Goal: Task Accomplishment & Management: Manage account settings

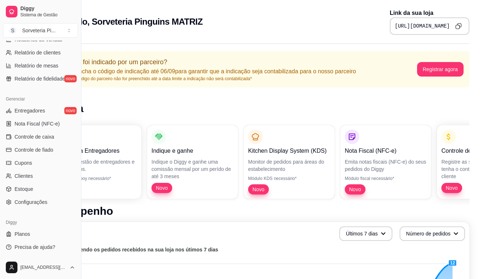
scroll to position [0, 48]
click at [429, 70] on button "Registrar agora" at bounding box center [439, 69] width 45 height 14
click at [34, 206] on link "Configurações" at bounding box center [40, 202] width 75 height 12
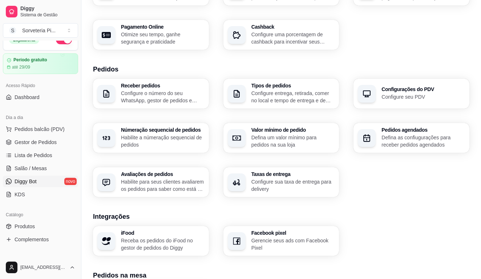
scroll to position [3, 0]
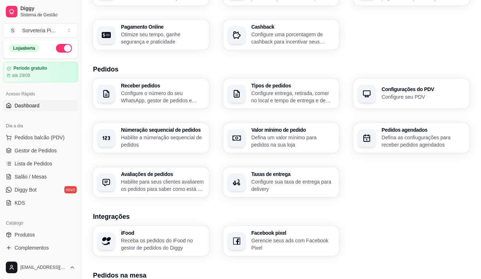
click at [38, 105] on span "Dashboard" at bounding box center [27, 105] width 25 height 7
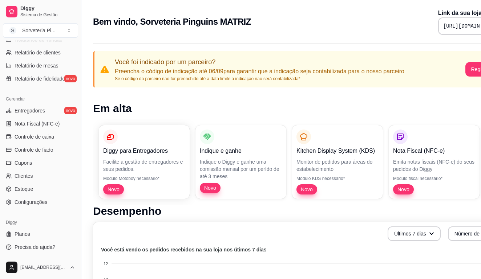
scroll to position [243, 0]
click at [29, 234] on span "Planos" at bounding box center [23, 233] width 16 height 7
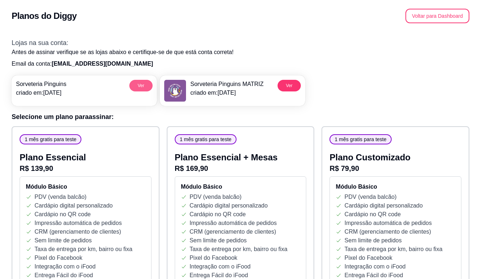
click at [134, 87] on button "Ver" at bounding box center [140, 86] width 23 height 12
click at [191, 95] on div "Sorveteria Pinguins MATRIZ criado em: 30/08/25" at bounding box center [213, 91] width 99 height 22
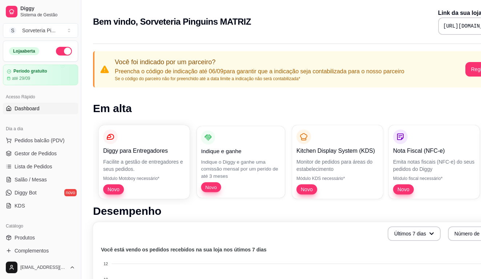
click at [225, 178] on p "Indique o Diggy e ganhe uma comissão mensal por um perído de até 3 meses" at bounding box center [240, 168] width 79 height 21
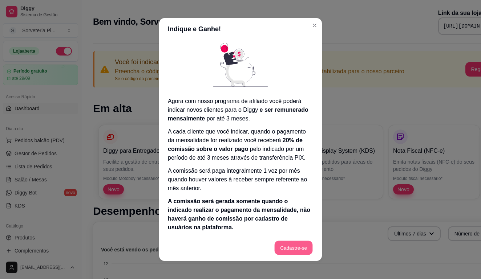
click at [290, 248] on button "Cadastre-se" at bounding box center [293, 248] width 38 height 14
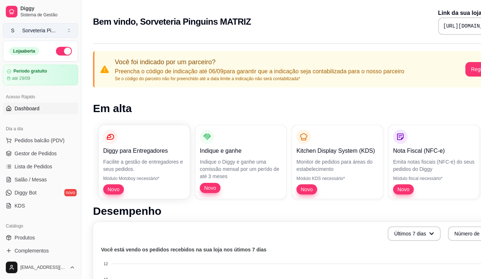
click at [54, 31] on div "Sorveteria Pi ..." at bounding box center [38, 30] width 33 height 7
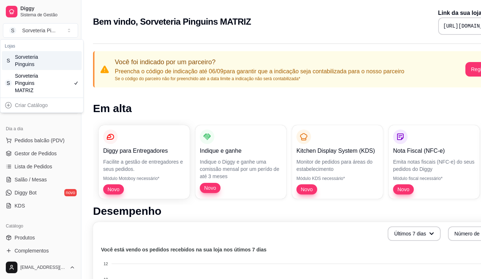
click at [52, 66] on div "S Sorveteria Pinguins" at bounding box center [42, 60] width 80 height 19
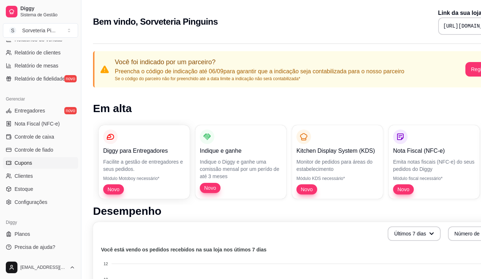
scroll to position [243, 0]
click at [42, 205] on span "Configurações" at bounding box center [31, 202] width 33 height 7
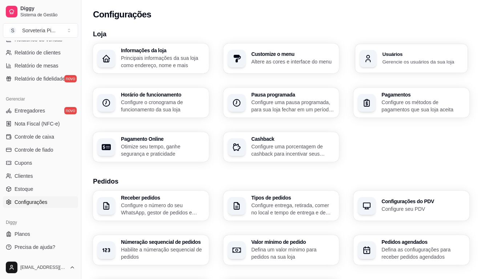
click at [385, 59] on p "Gerencie os usuários da sua loja" at bounding box center [422, 61] width 81 height 7
click at [29, 232] on span "Planos" at bounding box center [23, 233] width 16 height 7
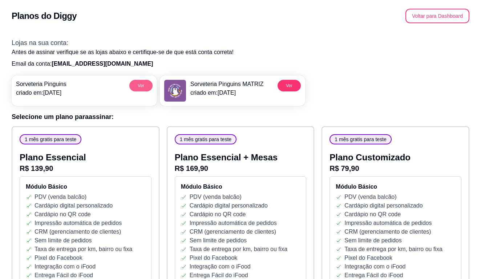
click at [143, 86] on button "Ver" at bounding box center [140, 86] width 23 height 12
click at [64, 97] on div "Sorveteria Pinguins criado em: 30/08/25 Ver" at bounding box center [84, 88] width 141 height 25
click at [131, 15] on div "Planos do Diggy Voltar para Dashboard" at bounding box center [240, 16] width 457 height 15
click at [436, 19] on button "Voltar para Dashboard" at bounding box center [437, 16] width 62 height 14
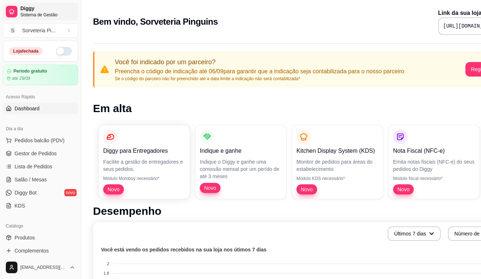
click at [29, 15] on span "Sistema de Gestão" at bounding box center [47, 15] width 55 height 6
click at [17, 12] on div at bounding box center [12, 12] width 12 height 12
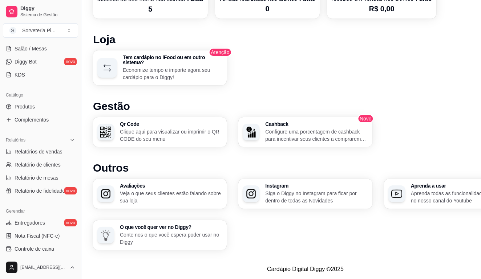
scroll to position [129, 0]
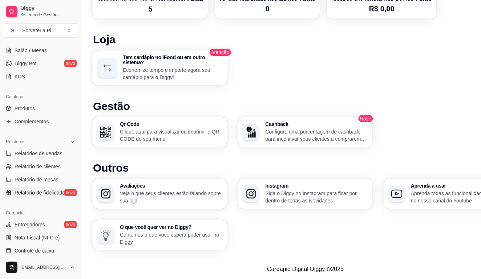
click at [59, 196] on span "Relatório de fidelidade" at bounding box center [40, 192] width 50 height 7
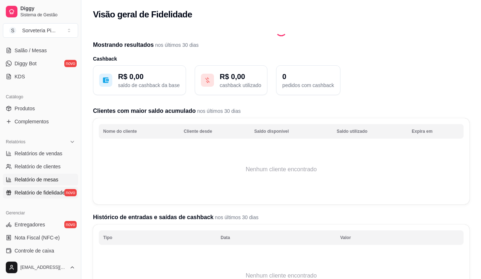
click at [48, 178] on span "Relatório de mesas" at bounding box center [37, 179] width 44 height 7
select select "TOTAL_OF_ORDERS"
select select "7"
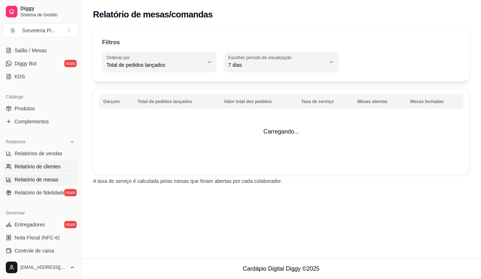
click at [50, 169] on span "Relatório de clientes" at bounding box center [38, 166] width 46 height 7
select select "30"
select select "HIGHEST_TOTAL_SPENT_WITH_ORDERS"
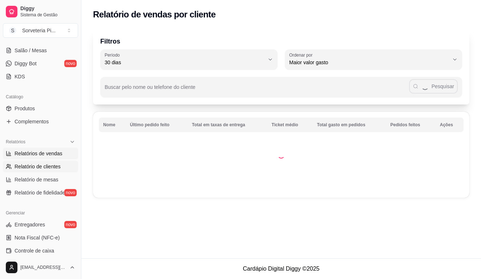
click at [51, 155] on span "Relatórios de vendas" at bounding box center [39, 153] width 48 height 7
select select "ALL"
select select "0"
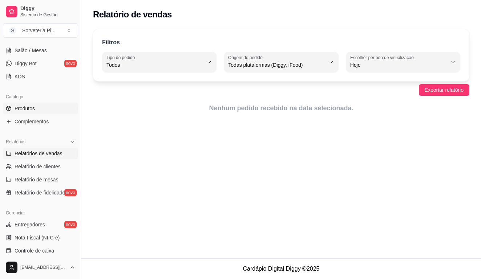
click at [46, 114] on link "Produtos" at bounding box center [40, 109] width 75 height 12
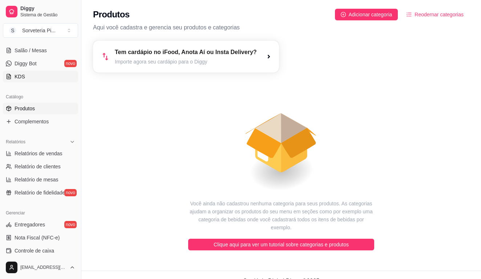
click at [33, 78] on link "KDS" at bounding box center [40, 77] width 75 height 12
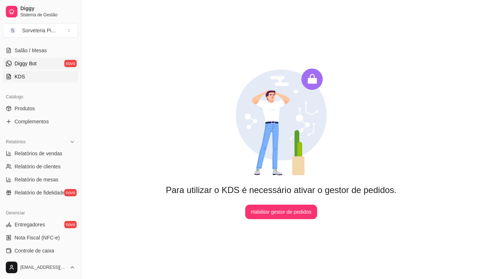
click at [36, 66] on span "Diggy Bot" at bounding box center [26, 63] width 22 height 7
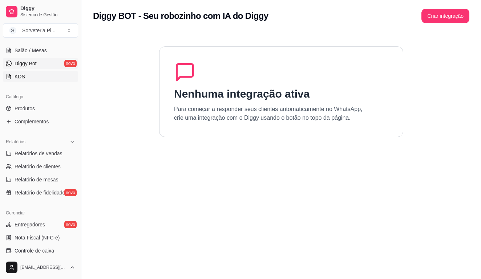
click at [33, 77] on link "KDS" at bounding box center [40, 77] width 75 height 12
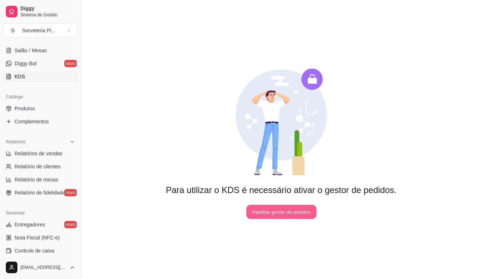
click at [284, 217] on button "Habilitar gestor de pedidos" at bounding box center [281, 212] width 70 height 14
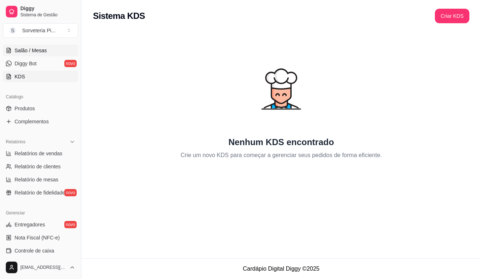
click at [46, 50] on span "Salão / Mesas" at bounding box center [31, 50] width 32 height 7
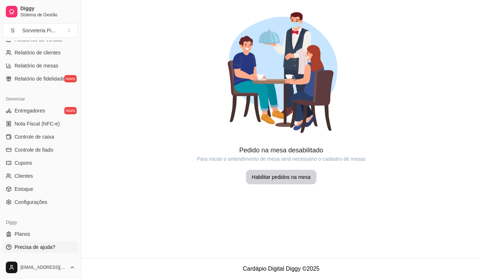
click at [28, 243] on link "Precisa de ajuda?" at bounding box center [40, 247] width 75 height 12
click at [19, 236] on span "Planos" at bounding box center [23, 233] width 16 height 7
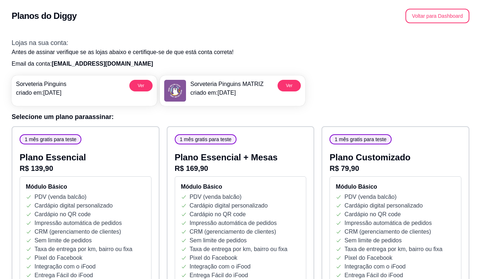
click at [185, 83] on img at bounding box center [176, 90] width 21 height 21
click at [221, 195] on p "PDV (venda balcão)" at bounding box center [215, 197] width 52 height 9
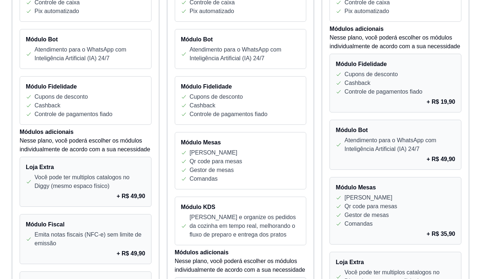
scroll to position [290, 0]
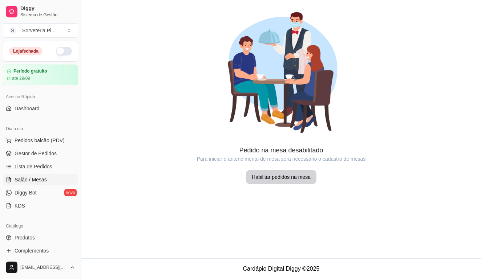
scroll to position [291, 0]
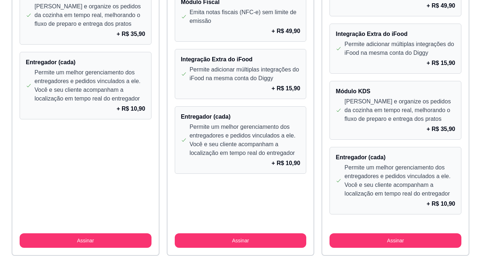
scroll to position [651, 0]
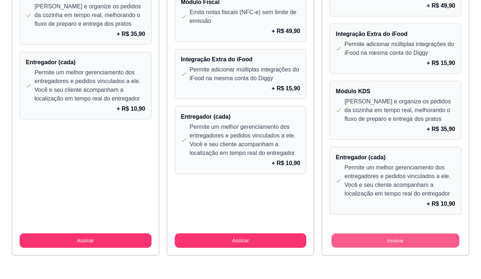
click at [399, 240] on button "Assinar" at bounding box center [395, 241] width 128 height 14
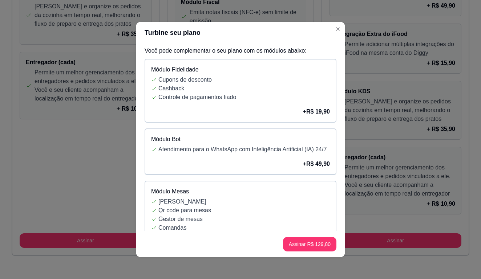
click at [277, 105] on div "Módulo Fidelidade Cupons de desconto Cashback Controle de pagamentos fiado + R$…" at bounding box center [240, 91] width 192 height 64
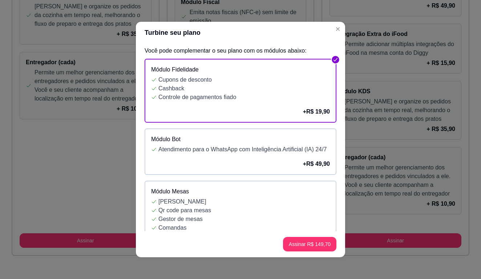
click at [264, 153] on p "Atendimento para o WhatsApp com Inteligência Artificial (IA) 24/7" at bounding box center [243, 149] width 171 height 9
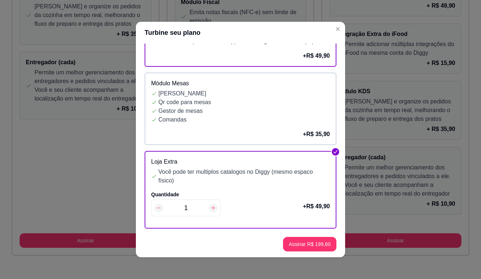
scroll to position [109, 0]
click at [264, 145] on div "Módulo Mesas Módulo garçom Qr code para mesas Gestor de mesas Comandas + R$ 35,…" at bounding box center [240, 108] width 192 height 73
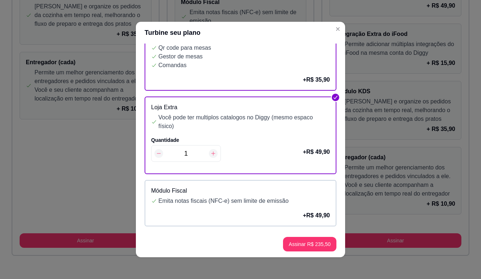
scroll to position [170, 0]
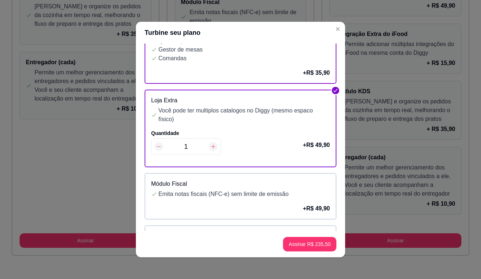
click at [161, 150] on icon at bounding box center [159, 147] width 6 height 6
click at [192, 152] on input "1" at bounding box center [186, 147] width 46 height 10
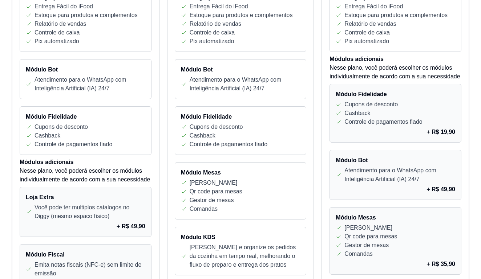
scroll to position [277, 0]
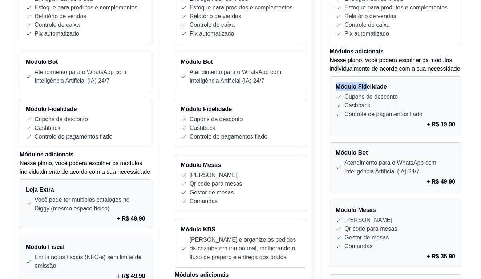
drag, startPoint x: 364, startPoint y: 94, endPoint x: 368, endPoint y: 88, distance: 6.5
click at [368, 88] on div "Módulo Fidelidade Cupons de desconto Cashback Controle de pagamentos fiado + R$…" at bounding box center [395, 105] width 132 height 59
click at [373, 73] on p "Nesse plano, você poderá escolher os módulos individualmente de acordo com a su…" at bounding box center [395, 64] width 132 height 17
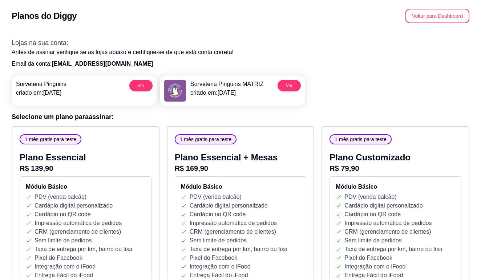
scroll to position [0, 0]
click at [108, 93] on div "Sorveteria Pinguins criado em: 30/08/25 Ver" at bounding box center [84, 88] width 145 height 26
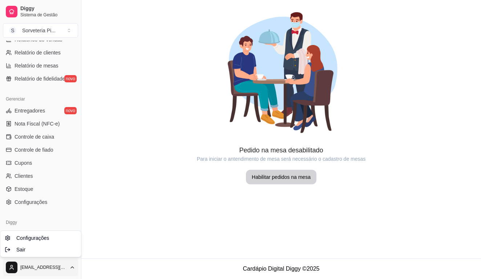
click at [34, 268] on html "Diggy Sistema de Gestão S Sorveteria Pi ... Loja fechada Período gratuito até 2…" at bounding box center [240, 139] width 481 height 279
click at [23, 241] on span "Configurações" at bounding box center [32, 237] width 33 height 7
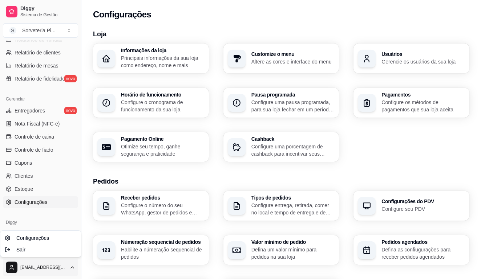
click at [27, 267] on html "Diggy Sistema de Gestão S Sorveteria Pi ... Loja fechada Período gratuito até 2…" at bounding box center [240, 139] width 481 height 279
click at [24, 252] on span "Sair" at bounding box center [20, 249] width 9 height 7
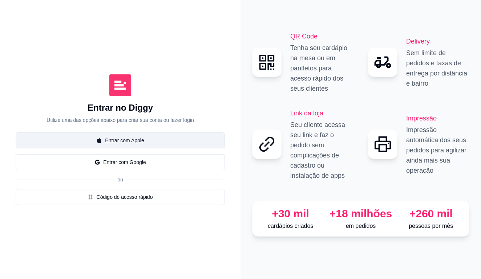
click at [110, 144] on button "Entrar com Apple" at bounding box center [120, 140] width 209 height 16
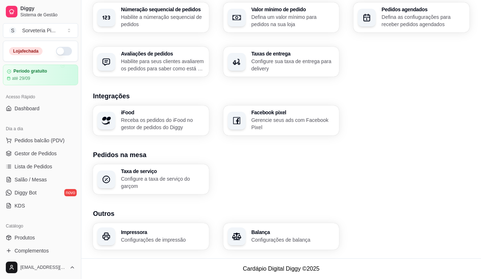
scroll to position [233, 0]
click at [40, 249] on span "Complementos" at bounding box center [32, 250] width 34 height 7
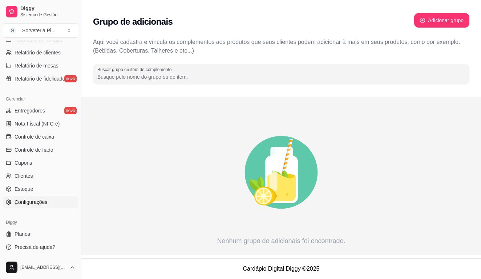
click at [24, 206] on link "Configurações" at bounding box center [40, 202] width 75 height 12
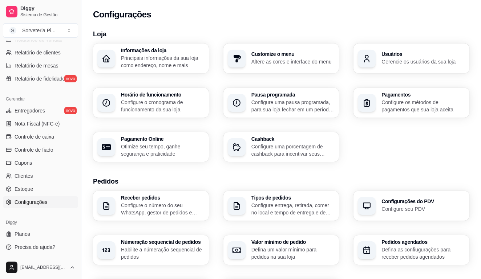
click at [131, 77] on div "Informações da loja Principais informações da sua loja como endereço, nome e ma…" at bounding box center [281, 103] width 376 height 118
click at [131, 60] on p "Principais informações da sua loja como endereço, nome e mais" at bounding box center [162, 61] width 81 height 14
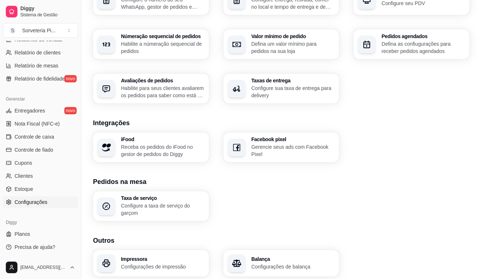
scroll to position [221, 0]
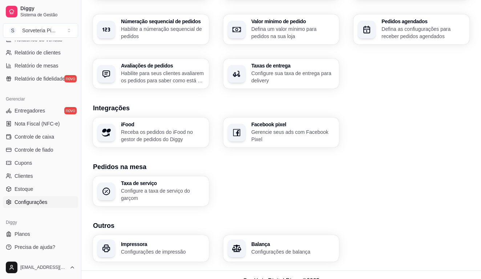
click at [277, 248] on div "Balança Configurações de balança" at bounding box center [292, 249] width 83 height 14
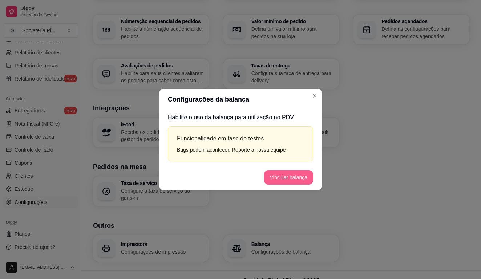
click at [278, 177] on button "Vincular balança" at bounding box center [288, 177] width 49 height 15
click at [285, 177] on button "Vincular balança" at bounding box center [289, 178] width 48 height 14
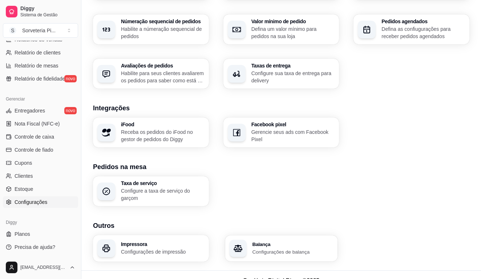
click at [273, 245] on h3 "Balança" at bounding box center [292, 244] width 81 height 5
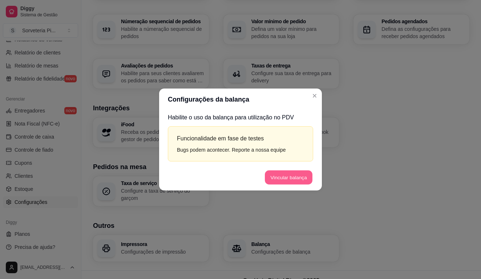
click at [286, 177] on button "Vincular balança" at bounding box center [289, 178] width 48 height 14
click at [286, 178] on button "Vincular balança" at bounding box center [289, 178] width 48 height 14
drag, startPoint x: 241, startPoint y: 118, endPoint x: 301, endPoint y: 118, distance: 60.3
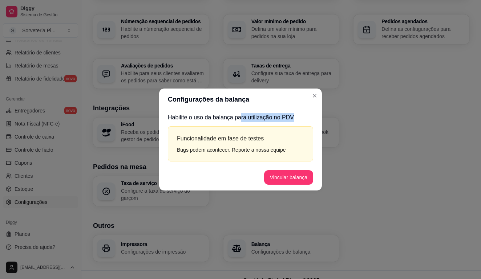
click at [301, 118] on p "Habilite o uso da balança para utilização no PDV" at bounding box center [240, 117] width 145 height 9
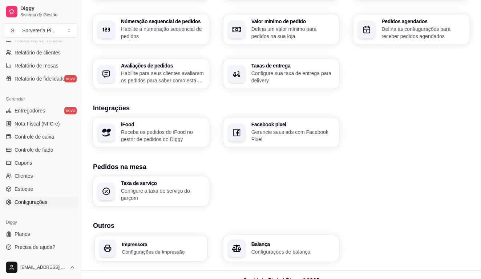
click at [158, 240] on div "Impressora Configurações de impressão" at bounding box center [151, 249] width 112 height 26
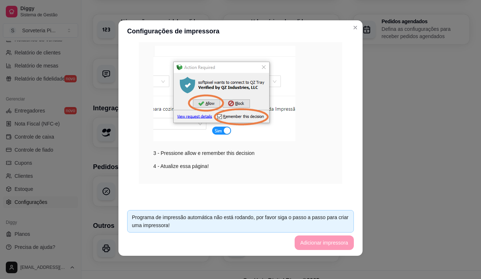
scroll to position [1, 0]
click at [316, 243] on footer "Programa de impressão automática não está rodando, por favor siga o passo a pas…" at bounding box center [240, 230] width 244 height 52
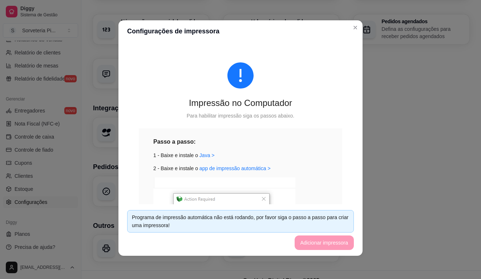
scroll to position [0, 0]
click at [207, 155] on link "Java >" at bounding box center [206, 155] width 15 height 6
click at [250, 168] on link "app de impressão automática >" at bounding box center [234, 169] width 71 height 6
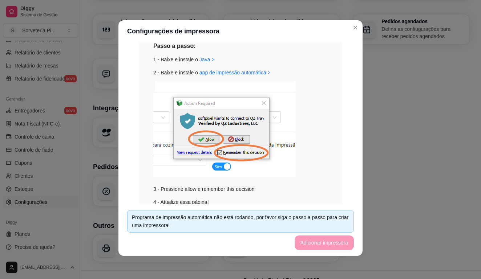
scroll to position [132, 0]
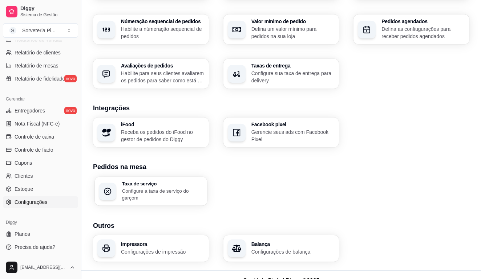
click at [176, 188] on p "Configure a taxa de serviço do garçom" at bounding box center [162, 194] width 81 height 14
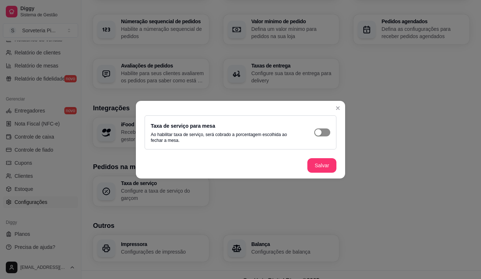
click at [320, 134] on div "button" at bounding box center [318, 132] width 7 height 7
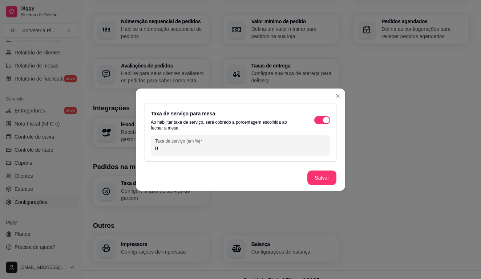
click at [321, 124] on div "Taxa de serviço para mesa Ao habilitar taxa de serviço, será cobrado a porcenta…" at bounding box center [240, 120] width 179 height 22
click at [320, 118] on span "button" at bounding box center [322, 120] width 16 height 8
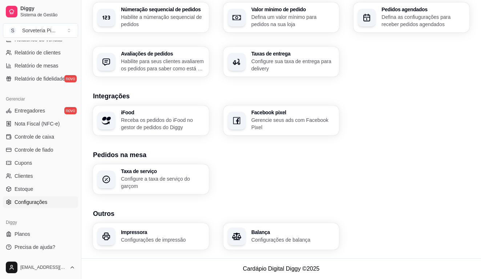
scroll to position [233, 0]
click at [244, 241] on div "button" at bounding box center [237, 236] width 17 height 17
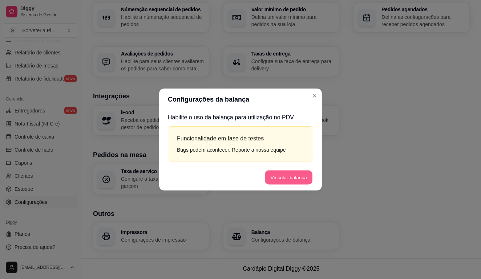
click at [281, 172] on button "Vincular balança" at bounding box center [289, 178] width 48 height 14
click at [281, 172] on button "Vincular balança" at bounding box center [288, 177] width 49 height 15
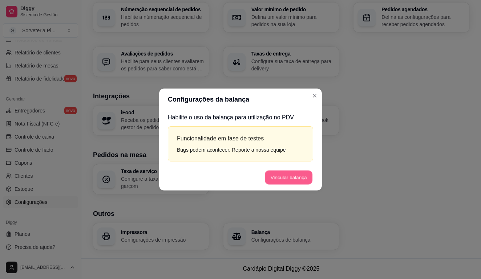
click at [281, 172] on button "Vincular balança" at bounding box center [289, 178] width 48 height 14
click at [285, 183] on button "Vincular balança" at bounding box center [289, 178] width 48 height 14
click at [285, 182] on button "Vincular balança" at bounding box center [289, 178] width 48 height 14
click at [285, 181] on button "Vincular balança" at bounding box center [288, 177] width 49 height 15
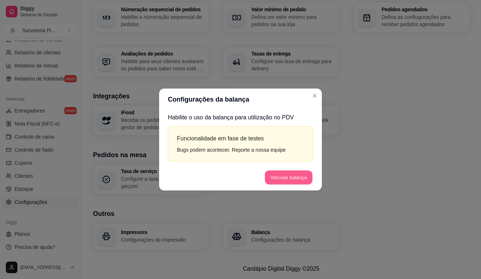
click at [285, 183] on button "Vincular balança" at bounding box center [289, 178] width 48 height 14
click at [285, 179] on button "Vincular balança" at bounding box center [289, 178] width 48 height 14
click at [285, 179] on button "Vincular balança" at bounding box center [288, 177] width 49 height 15
click at [285, 179] on button "Vincular balança" at bounding box center [289, 178] width 48 height 14
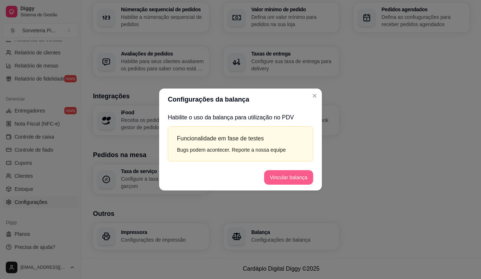
click at [285, 179] on button "Vincular balança" at bounding box center [288, 177] width 49 height 15
click at [285, 179] on button "Vincular balança" at bounding box center [289, 178] width 48 height 14
click at [314, 88] on div "Configurações da balança Habilite o uso da balança para utilização no PDV Funci…" at bounding box center [240, 139] width 481 height 279
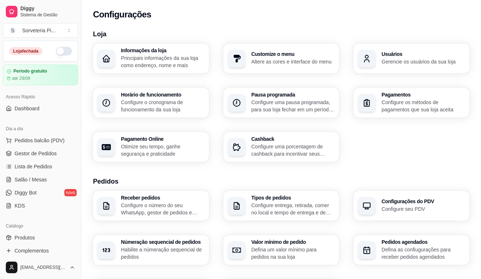
click at [257, 61] on p "Altere as cores e interface do menu" at bounding box center [292, 61] width 83 height 7
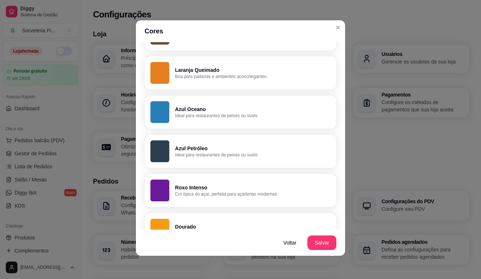
scroll to position [289, 0]
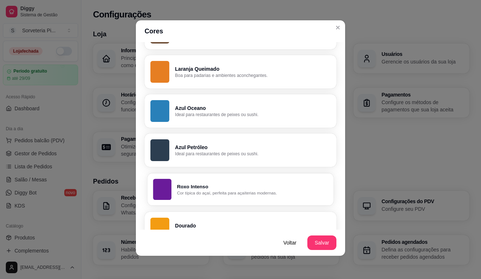
click at [265, 179] on button "Roxo Intenso Cor típica do açaí, perfeita para açaíterias modernas." at bounding box center [240, 189] width 186 height 32
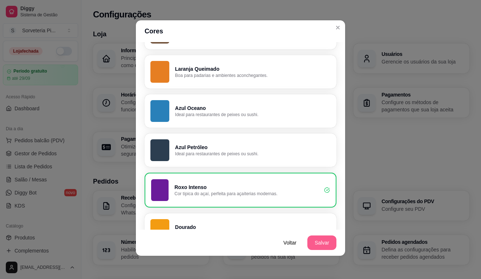
click at [322, 242] on button "Salvar" at bounding box center [321, 243] width 29 height 15
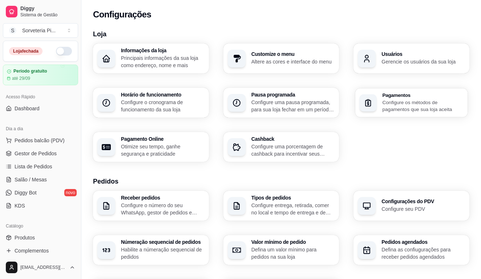
click at [391, 106] on p "Configure os métodos de pagamentos que sua loja aceita" at bounding box center [422, 106] width 81 height 14
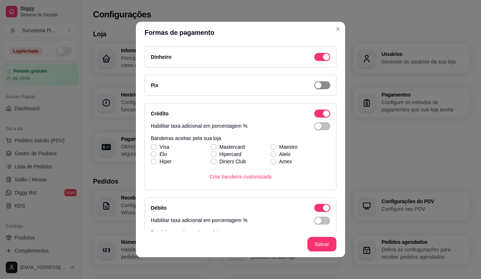
click at [322, 85] on button "button" at bounding box center [322, 85] width 16 height 8
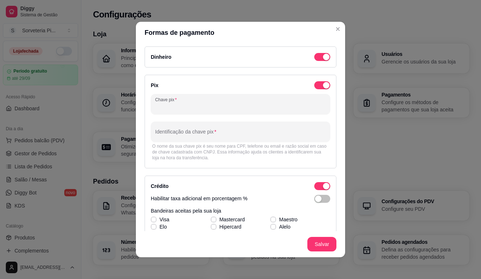
click at [250, 108] on input "Chave pix" at bounding box center [240, 106] width 171 height 7
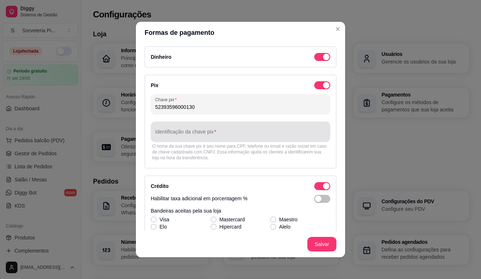
click at [209, 131] on div at bounding box center [240, 131] width 171 height 15
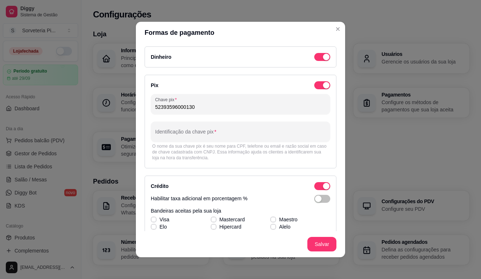
click at [162, 109] on input "52393596000130" at bounding box center [240, 106] width 171 height 7
click at [172, 107] on input "52.393596000130" at bounding box center [240, 106] width 171 height 7
click at [182, 107] on input "52.393.596000130" at bounding box center [240, 106] width 171 height 7
click at [195, 108] on input "52.393.596/000130" at bounding box center [240, 106] width 171 height 7
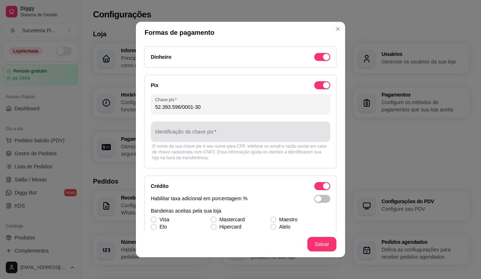
type input "52.393.596/0001-30"
click at [197, 134] on input "Identificação da chave pix" at bounding box center [240, 134] width 171 height 7
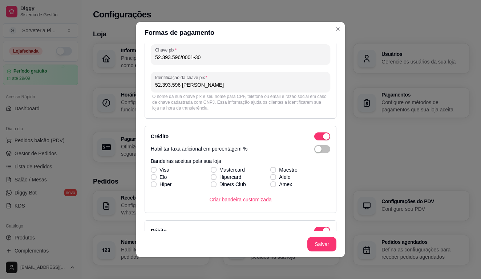
scroll to position [69, 0]
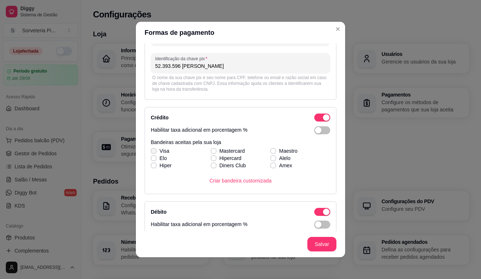
type input "52.393.596 [PERSON_NAME]"
click at [152, 151] on icon at bounding box center [153, 151] width 4 height 3
click at [152, 151] on input "Visa" at bounding box center [152, 149] width 5 height 5
checkbox input "true"
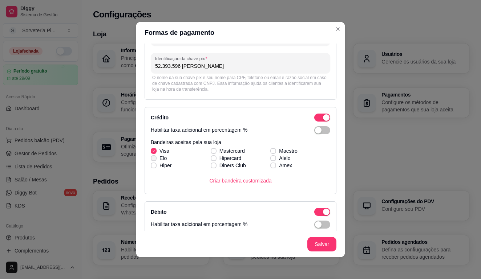
click at [152, 159] on div "Visa Mastercard Maestro [PERSON_NAME] Alelo Hiper Diners Club Amex" at bounding box center [240, 158] width 179 height 22
click at [154, 166] on icon at bounding box center [153, 165] width 4 height 3
click at [154, 166] on input "Hiper" at bounding box center [152, 164] width 5 height 5
checkbox input "true"
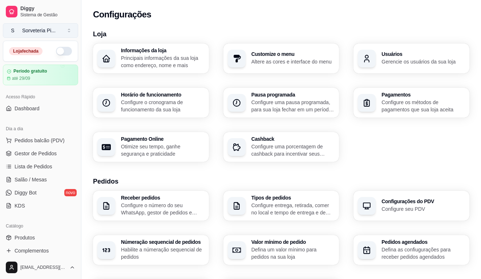
click at [51, 33] on div "Sorveteria Pi ..." at bounding box center [38, 30] width 33 height 7
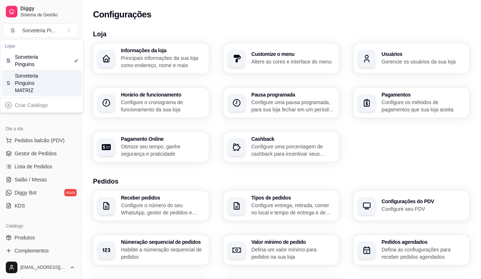
click at [38, 89] on div "Sorveteria Pinguins MATRIZ" at bounding box center [31, 83] width 33 height 22
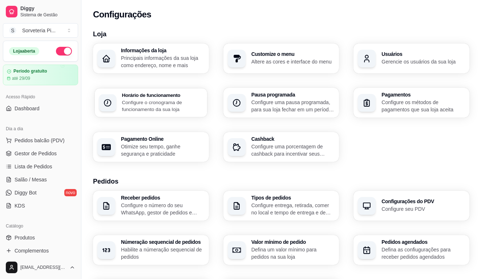
click at [182, 107] on p "Configure o cronograma de funcionamento da sua loja" at bounding box center [162, 106] width 81 height 14
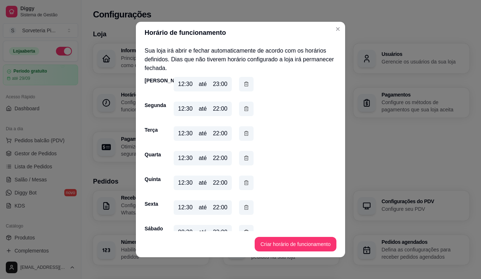
scroll to position [0, 0]
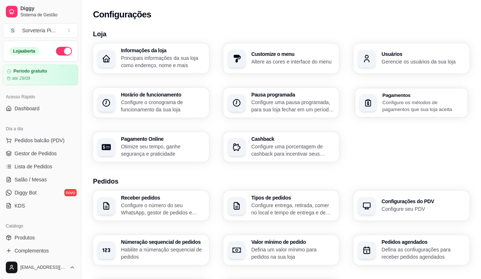
click at [378, 103] on div "Pagamentos Configure os métodos de pagamentos que sua loja aceita" at bounding box center [411, 102] width 112 height 29
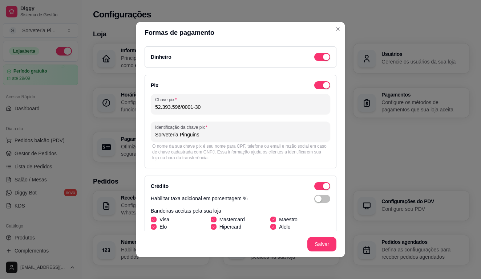
drag, startPoint x: 213, startPoint y: 136, endPoint x: 95, endPoint y: 133, distance: 117.6
click at [95, 133] on div "Formas de pagamento Dinheiro Pix Chave pix 52.393.596/0001-30 Identificação da …" at bounding box center [240, 139] width 481 height 279
drag, startPoint x: 183, startPoint y: 108, endPoint x: 150, endPoint y: 110, distance: 33.1
click at [150, 110] on div "Pix Chave pix 52.393.596/0001-30 Identificação da chave pix O nome da sua chave…" at bounding box center [240, 122] width 192 height 94
drag, startPoint x: 181, startPoint y: 107, endPoint x: 155, endPoint y: 108, distance: 26.9
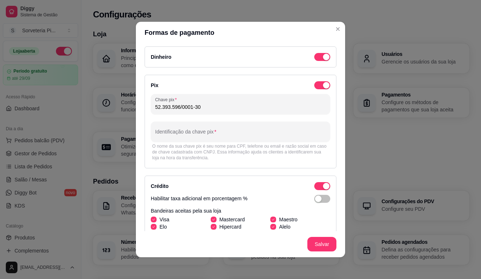
click at [155, 108] on div "Chave pix 52.393.596/0001-30" at bounding box center [240, 104] width 179 height 20
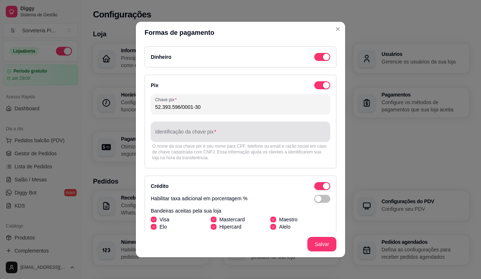
click at [166, 133] on input "Identificação da chave pix" at bounding box center [240, 134] width 171 height 7
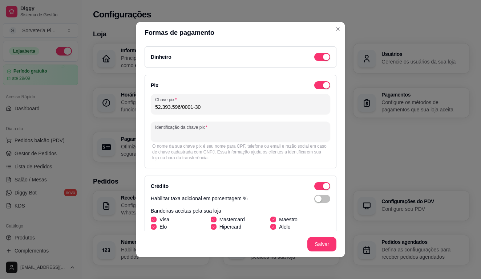
paste input "52.393.596"
type input "52.393.596 [PERSON_NAME]"
click at [272, 166] on div "Pix Chave pix 52.393.596/0001-30 Identificação da chave pix 52.393.596 [PERSON_…" at bounding box center [240, 122] width 192 height 94
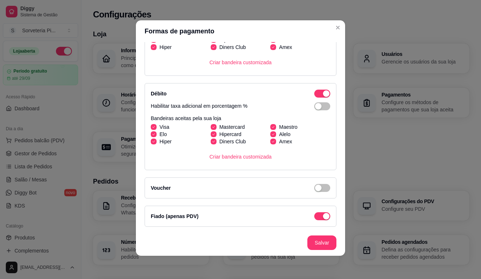
scroll to position [1, 0]
click at [319, 188] on div "button" at bounding box center [318, 188] width 7 height 7
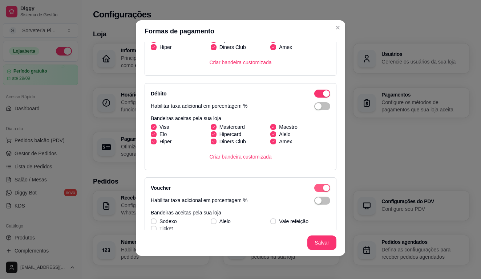
click at [319, 188] on span "button" at bounding box center [322, 188] width 16 height 8
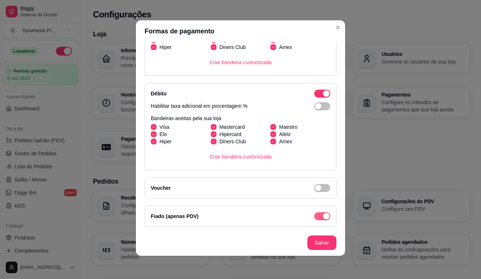
click at [323, 218] on div "button" at bounding box center [326, 216] width 7 height 7
click at [325, 215] on span "button" at bounding box center [322, 216] width 16 height 8
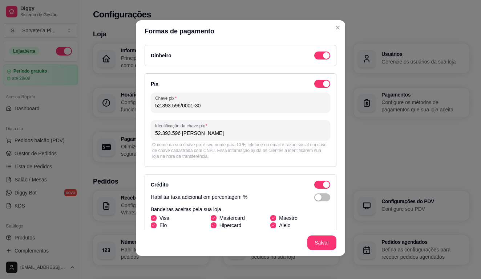
scroll to position [0, 0]
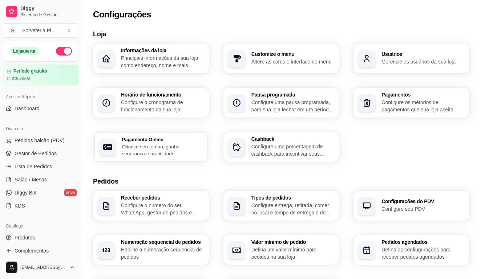
click at [156, 144] on p "Otimize seu tempo, ganhe segurança e praticidade" at bounding box center [162, 150] width 81 height 14
select select "4.98"
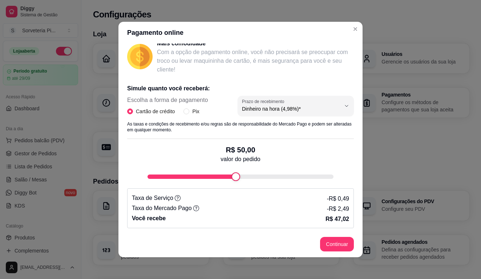
scroll to position [105, 0]
type input "69"
click at [248, 175] on div "fee-calculator" at bounding box center [243, 176] width 9 height 9
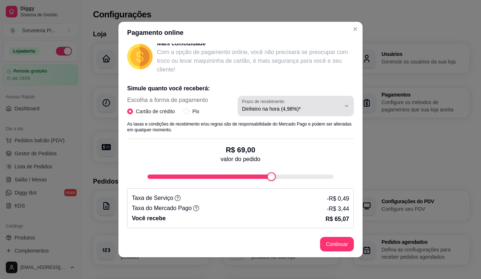
click at [263, 107] on span "Dinheiro na hora (4,98%)*" at bounding box center [291, 108] width 99 height 7
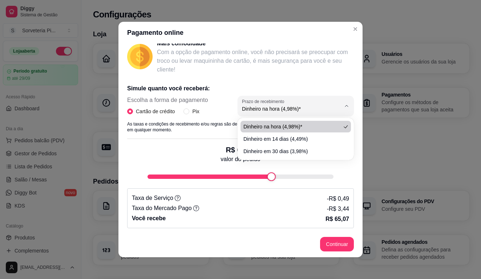
click at [208, 147] on div "R$ 69,00 valor do pedido" at bounding box center [240, 160] width 226 height 42
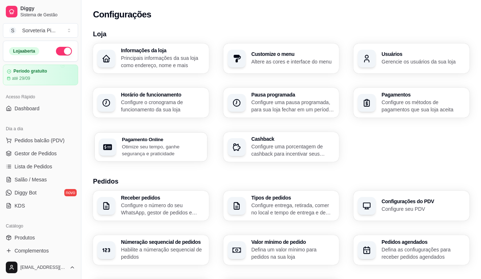
click at [193, 143] on div "Pagamento Online Otimize seu tempo, ganhe segurança e praticidade" at bounding box center [162, 147] width 81 height 20
select select "4.98"
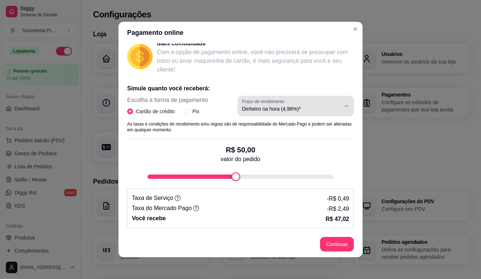
click at [259, 102] on label "Prazo de recebimento" at bounding box center [264, 101] width 45 height 6
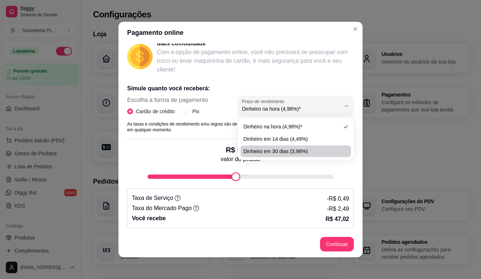
click at [392, 139] on div "Pagamento online Receba na hora em sua conta do Mercado Pago! Agora você poderá…" at bounding box center [240, 139] width 481 height 279
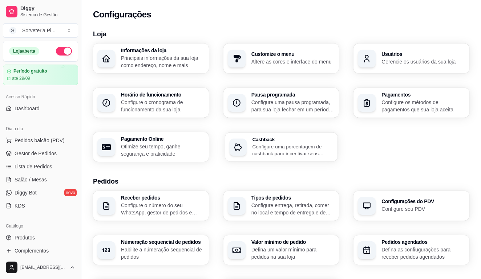
click at [268, 150] on p "Configure uma porcentagem de cashback para incentivar seus clientes a comprarem…" at bounding box center [292, 150] width 81 height 14
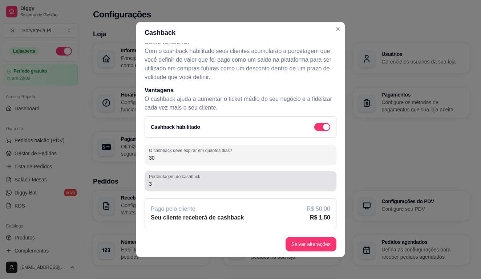
scroll to position [50, 0]
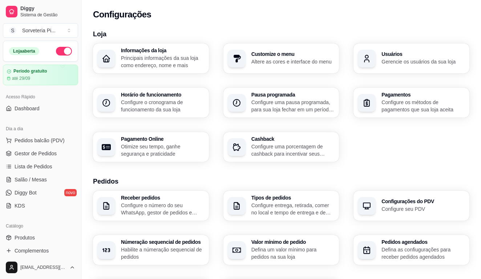
click at [166, 204] on p "Configure o número do seu WhatsApp, gestor de pedidos e outros" at bounding box center [162, 209] width 83 height 15
click at [259, 201] on div "Tipos de pedidos Configure entrega, retirada, comer no local e tempo de entrega…" at bounding box center [292, 205] width 83 height 21
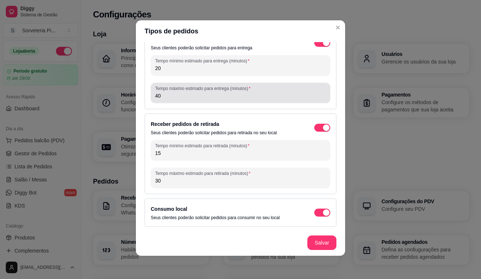
scroll to position [1, 0]
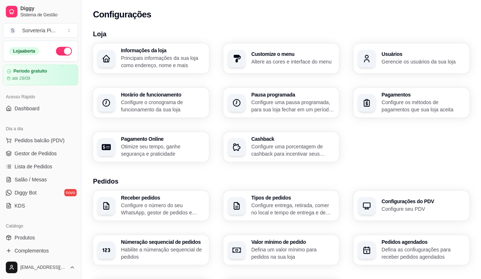
click at [411, 205] on div "Configurações do PDV Configure seu PDV" at bounding box center [422, 206] width 83 height 14
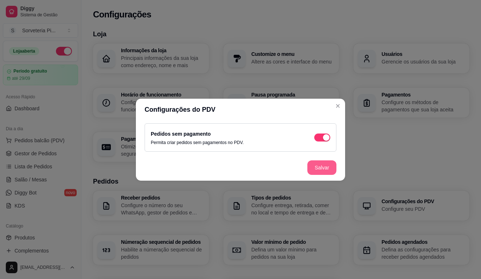
click at [318, 167] on button "Salvar" at bounding box center [321, 167] width 29 height 15
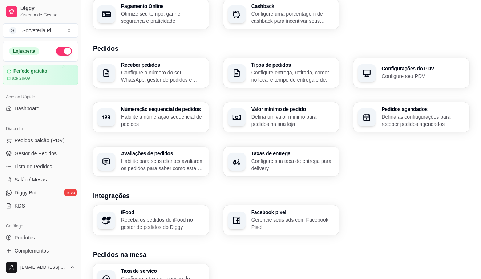
scroll to position [140, 0]
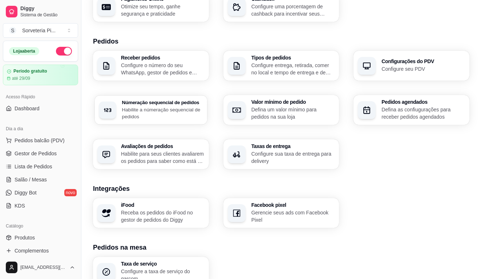
click at [173, 117] on p "Habilite a númeração sequencial de pedidos" at bounding box center [162, 113] width 81 height 14
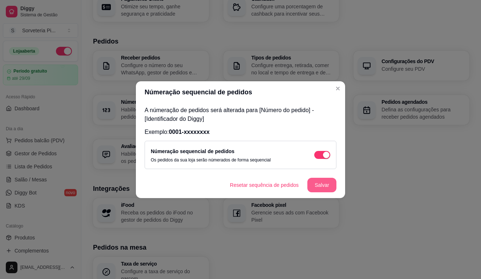
click at [326, 186] on button "Salvar" at bounding box center [321, 185] width 29 height 15
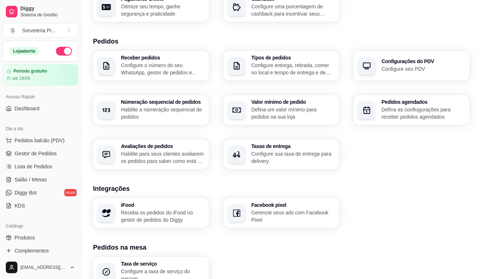
click at [264, 118] on p "Defina um valor mínimo para pedidos na sua loja" at bounding box center [292, 113] width 83 height 15
click at [380, 108] on div "Pedidos agendados Defina as confiugurações para receber pedidos agendados" at bounding box center [411, 110] width 116 height 30
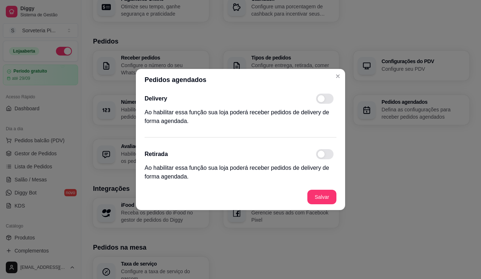
click at [323, 98] on span at bounding box center [320, 98] width 7 height 7
click at [320, 100] on input "checkbox" at bounding box center [317, 102] width 5 height 5
checkbox input "true"
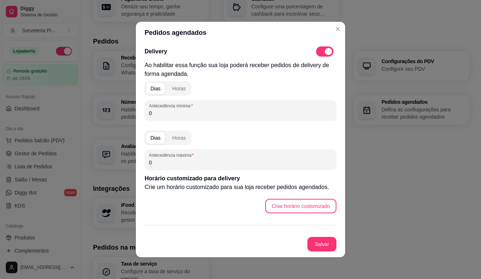
click at [213, 111] on input "0" at bounding box center [240, 113] width 183 height 7
click at [174, 89] on div "Horas" at bounding box center [178, 88] width 13 height 7
click at [166, 114] on input "0" at bounding box center [240, 113] width 183 height 7
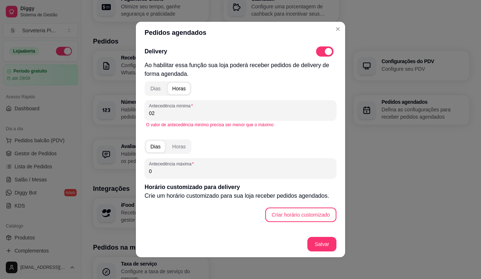
type input "0"
type input "2"
click at [180, 148] on div "Horas" at bounding box center [178, 146] width 13 height 7
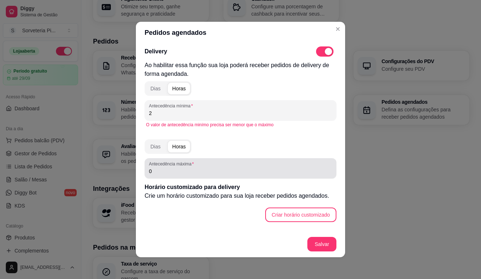
click at [163, 171] on input "0" at bounding box center [240, 171] width 183 height 7
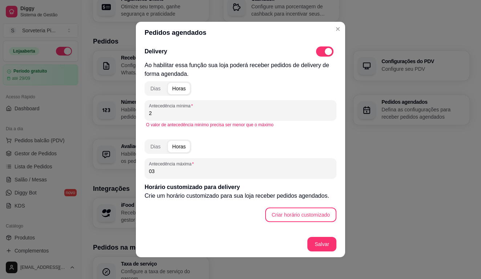
type input "0"
type input "5"
click at [282, 219] on button "Criar horário customizado" at bounding box center [300, 215] width 71 height 15
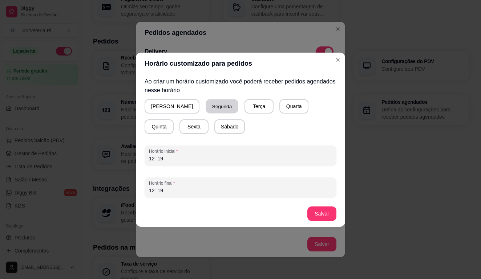
click at [206, 111] on button "Segunda" at bounding box center [222, 106] width 32 height 14
click at [243, 103] on button "Terça" at bounding box center [257, 106] width 28 height 14
click at [278, 105] on button "Quarta" at bounding box center [292, 106] width 29 height 15
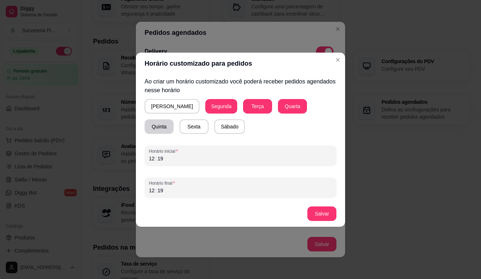
click at [173, 119] on button "Quinta" at bounding box center [158, 126] width 29 height 15
click at [179, 124] on button "Sexta" at bounding box center [193, 126] width 29 height 15
click at [171, 157] on div "12 : 19" at bounding box center [240, 158] width 183 height 9
click at [152, 160] on div "15" at bounding box center [151, 158] width 7 height 7
click at [155, 158] on div ":" at bounding box center [156, 158] width 3 height 7
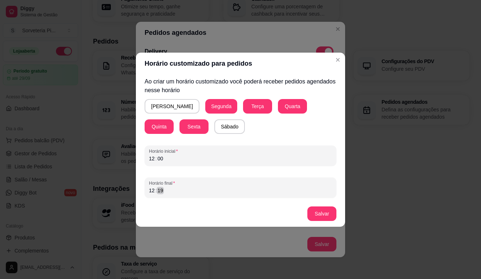
click at [152, 194] on div "12 : 19" at bounding box center [240, 190] width 183 height 9
click at [151, 193] on div "12" at bounding box center [151, 190] width 7 height 7
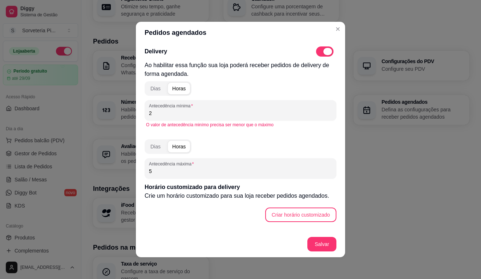
click at [320, 54] on span at bounding box center [324, 51] width 17 height 10
click at [320, 53] on input "checkbox" at bounding box center [317, 50] width 5 height 5
checkbox input "false"
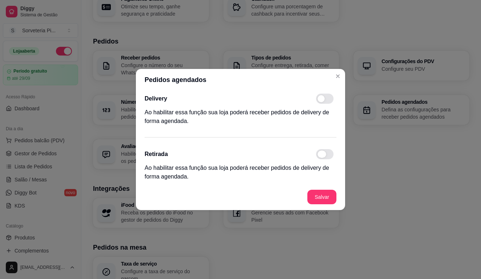
click at [317, 157] on span at bounding box center [324, 154] width 17 height 10
click at [317, 155] on input "checkbox" at bounding box center [317, 153] width 5 height 5
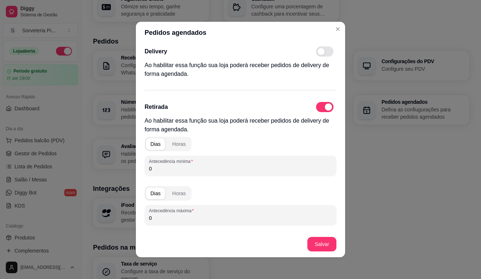
click at [327, 101] on div "Delivery Ao habilitar essa função sua loja poderá receber pedidos de delivery d…" at bounding box center [240, 138] width 209 height 188
click at [324, 113] on div "Retirada Ao habilitar essa função sua loja poderá receber pedidos de delivery d…" at bounding box center [240, 187] width 192 height 170
click at [323, 105] on span at bounding box center [324, 107] width 17 height 10
click at [320, 105] on input "checkbox" at bounding box center [317, 105] width 5 height 5
checkbox input "false"
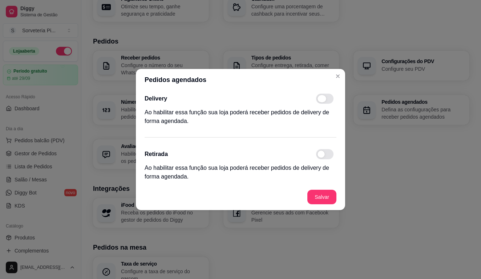
click at [322, 100] on span at bounding box center [321, 98] width 9 height 7
click at [320, 100] on input "checkbox" at bounding box center [317, 97] width 5 height 5
checkbox input "true"
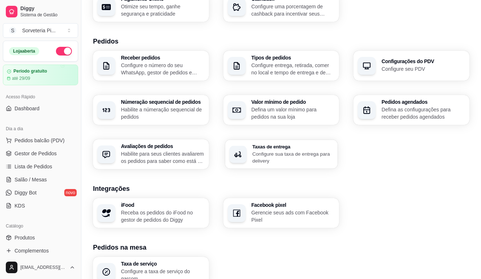
click at [280, 150] on div "Taxas de entrega Configure sua taxa de entrega para delivery" at bounding box center [292, 154] width 81 height 20
click at [141, 152] on p "Habilite para seus clientes avaliarem os pedidos para saber como está o feedbac…" at bounding box center [162, 157] width 81 height 14
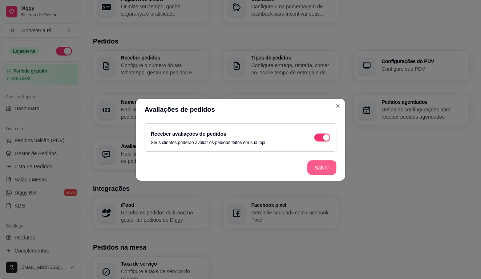
click at [311, 166] on button "Salvar" at bounding box center [321, 167] width 29 height 15
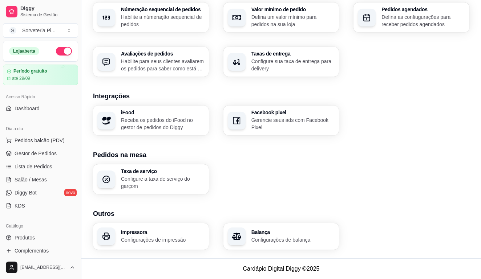
scroll to position [233, 0]
click at [179, 180] on p "Configure a taxa de serviço do garçom" at bounding box center [162, 182] width 81 height 14
click at [264, 234] on h3 "Balança" at bounding box center [292, 232] width 81 height 5
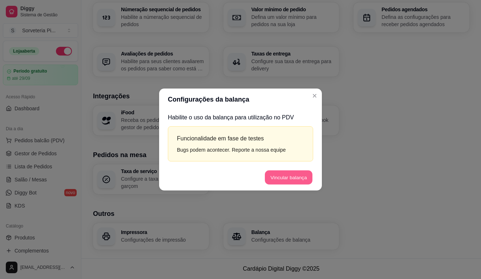
click at [285, 183] on button "Vincular balança" at bounding box center [289, 178] width 48 height 14
click at [288, 178] on button "Vincular balança" at bounding box center [288, 177] width 49 height 15
click at [288, 178] on button "Vincular balança" at bounding box center [289, 178] width 48 height 14
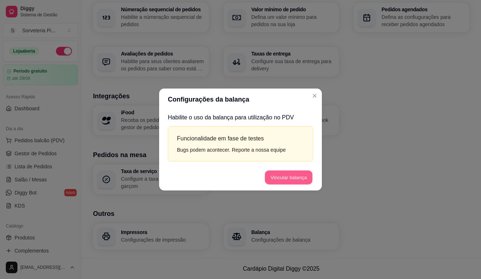
click at [288, 178] on button "Vincular balança" at bounding box center [289, 178] width 48 height 14
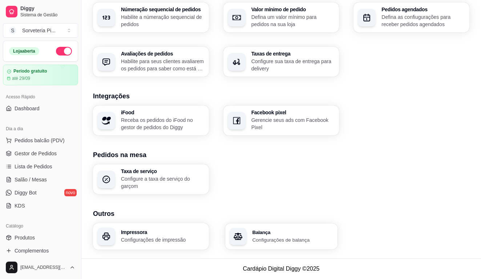
click at [292, 233] on h3 "Balança" at bounding box center [292, 232] width 81 height 5
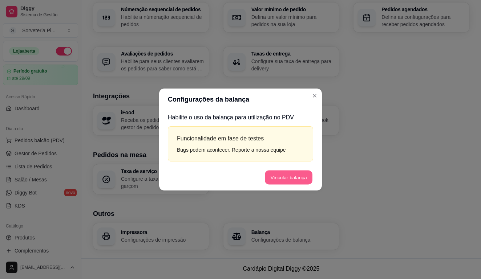
click at [290, 183] on button "Vincular balança" at bounding box center [289, 178] width 48 height 14
click at [271, 179] on button "Vincular balança" at bounding box center [289, 178] width 48 height 14
click at [272, 176] on button "Vincular balança" at bounding box center [288, 177] width 49 height 15
click at [272, 176] on button "Vincular balança" at bounding box center [289, 178] width 48 height 14
click at [272, 176] on button "Vincular balança" at bounding box center [288, 177] width 49 height 15
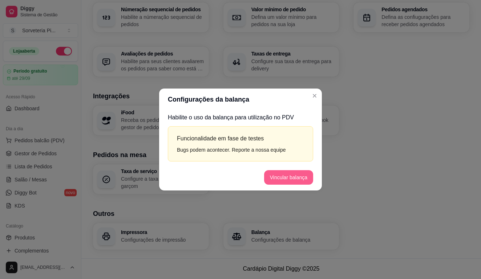
click at [272, 176] on button "Vincular balança" at bounding box center [288, 177] width 49 height 15
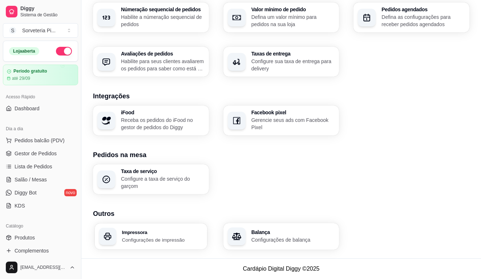
click at [189, 229] on div "Impressora Configurações de impressão" at bounding box center [151, 237] width 112 height 26
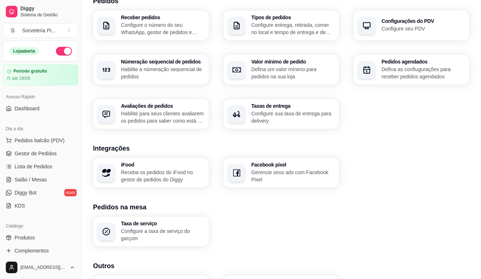
scroll to position [187, 0]
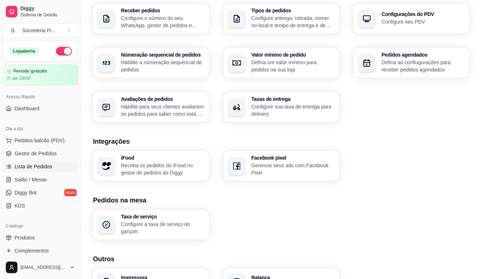
click at [47, 168] on span "Lista de Pedidos" at bounding box center [34, 166] width 38 height 7
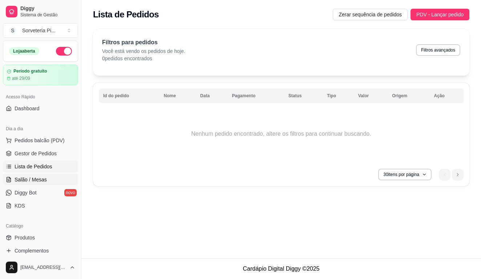
click at [31, 181] on span "Salão / Mesas" at bounding box center [31, 179] width 32 height 7
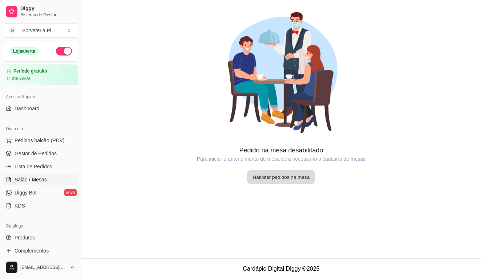
click at [285, 178] on button "Habilitar pedidos na mesa" at bounding box center [281, 177] width 68 height 14
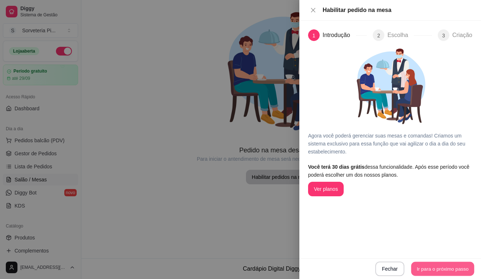
click at [431, 266] on button "Ir para o próximo passo" at bounding box center [442, 269] width 63 height 14
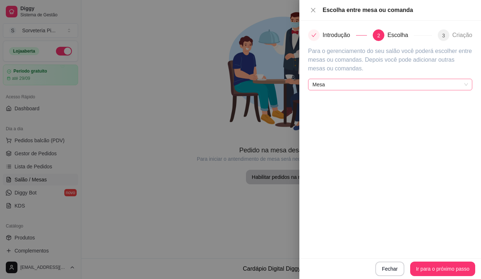
click at [394, 82] on span "Mesa" at bounding box center [389, 84] width 155 height 11
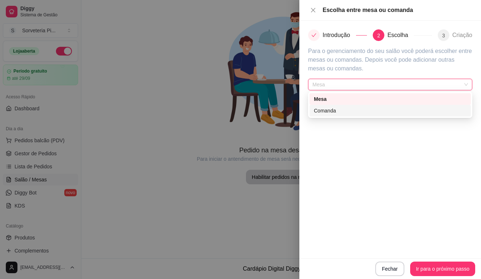
click at [378, 109] on div "Comanda" at bounding box center [390, 111] width 152 height 8
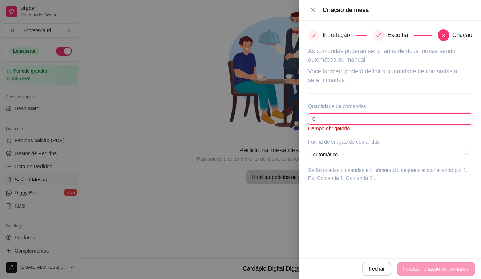
click at [342, 123] on input "0" at bounding box center [390, 119] width 164 height 12
click at [338, 157] on span "Automático" at bounding box center [389, 154] width 155 height 11
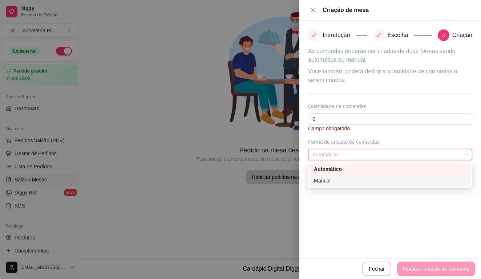
click at [335, 181] on div "Manual" at bounding box center [390, 181] width 152 height 8
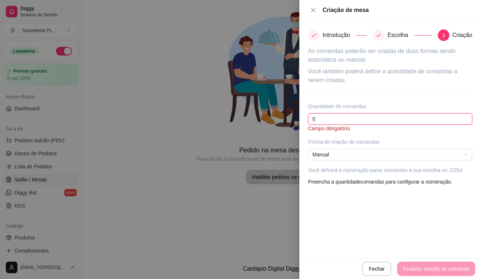
click at [323, 118] on input "0" at bounding box center [390, 119] width 164 height 12
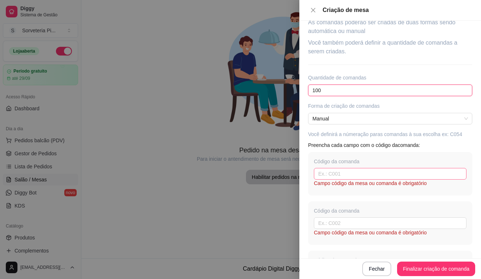
scroll to position [30, 0]
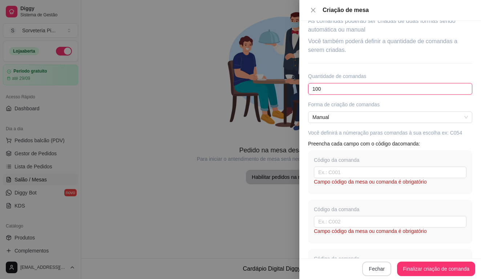
type input "100"
click at [375, 270] on button "Fechar" at bounding box center [376, 269] width 28 height 14
